Goal: Subscribe to service/newsletter

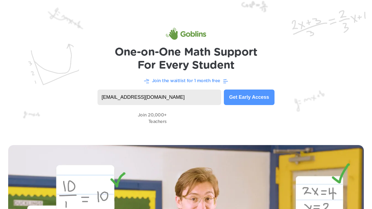
type input "ejnie615@learner.dvusd.org"
type button "Join"
click at [224, 90] on button "Get Early Access" at bounding box center [249, 98] width 51 height 16
